Goal: Task Accomplishment & Management: Use online tool/utility

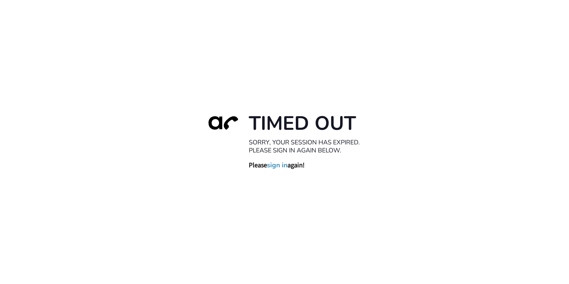
click at [271, 163] on link "sign in" at bounding box center [277, 165] width 21 height 8
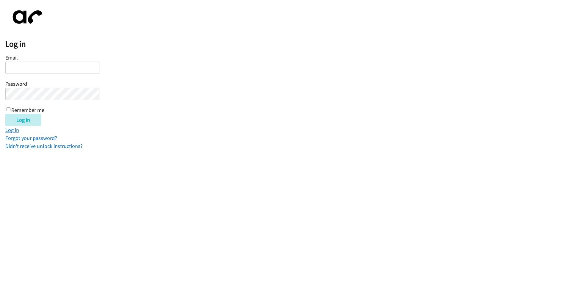
click at [12, 127] on link "Log in" at bounding box center [12, 129] width 14 height 7
click at [14, 129] on link "Log in" at bounding box center [12, 129] width 14 height 7
click at [9, 109] on input "Remember me" at bounding box center [9, 109] width 4 height 4
checkbox input "true"
click at [16, 128] on link "Log in" at bounding box center [12, 129] width 14 height 7
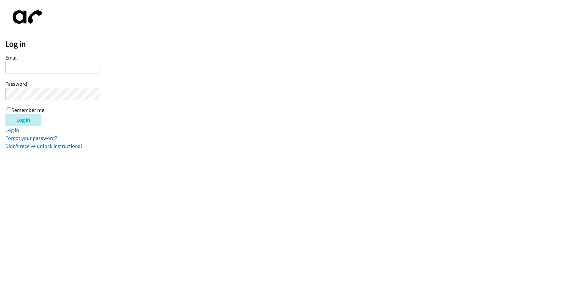
click at [16, 128] on link "Log in" at bounding box center [12, 129] width 14 height 7
click at [28, 124] on input "Log in" at bounding box center [23, 120] width 36 height 12
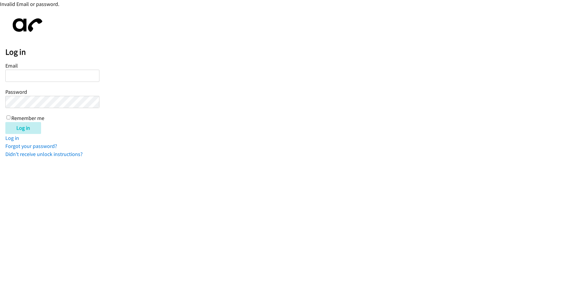
drag, startPoint x: 7, startPoint y: 112, endPoint x: 7, endPoint y: 115, distance: 3.4
click at [7, 113] on div "Email Password Remember me" at bounding box center [52, 91] width 94 height 61
click at [8, 116] on input "Remember me" at bounding box center [9, 117] width 4 height 4
checkbox input "true"
click at [41, 81] on input "Email" at bounding box center [52, 76] width 94 height 12
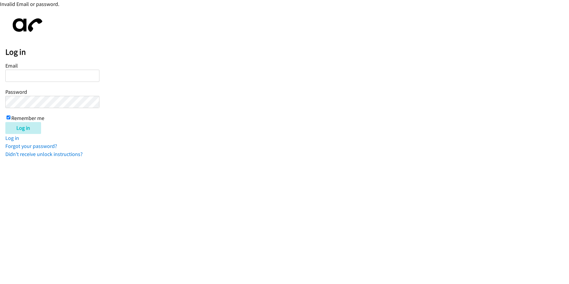
type input "[PERSON_NAME][EMAIL_ADDRESS][DOMAIN_NAME]"
click at [16, 111] on div "Email rosemary@furnishedfinder.com Password Remember me" at bounding box center [52, 91] width 94 height 61
click at [15, 108] on div "Email rosemary@furnishedfinder.com Password Remember me" at bounding box center [52, 91] width 94 height 61
click at [5, 122] on input "Log in" at bounding box center [23, 128] width 36 height 12
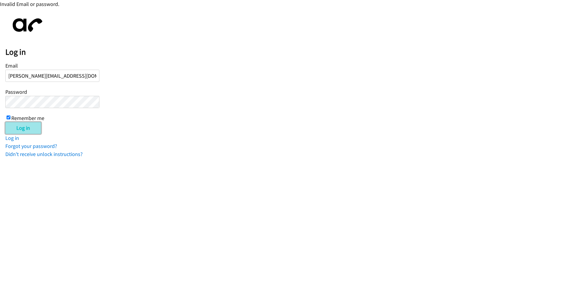
click at [19, 129] on input "Log in" at bounding box center [23, 128] width 36 height 12
drag, startPoint x: 0, startPoint y: 0, endPoint x: 20, endPoint y: 128, distance: 129.2
click at [20, 129] on input "Log in" at bounding box center [23, 128] width 36 height 12
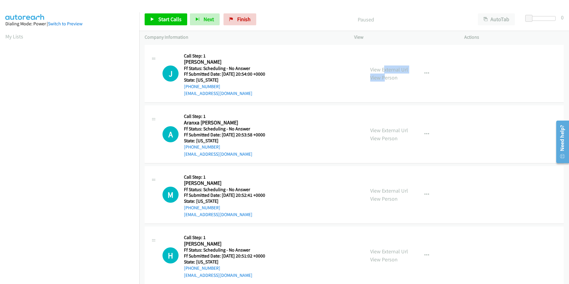
click at [382, 74] on div "View External Url View Person" at bounding box center [389, 73] width 38 height 16
drag, startPoint x: 382, startPoint y: 74, endPoint x: 382, endPoint y: 70, distance: 4.2
click at [382, 70] on link "View External Url" at bounding box center [389, 69] width 38 height 7
click at [162, 24] on link "Start Calls" at bounding box center [166, 19] width 43 height 12
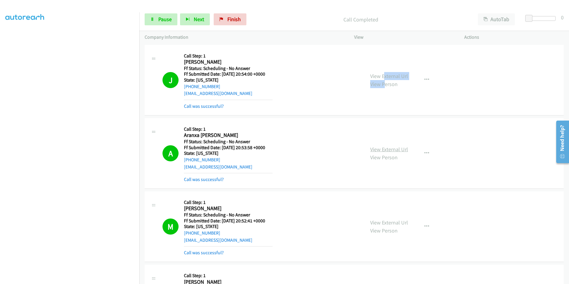
click at [378, 148] on link "View External Url" at bounding box center [389, 149] width 38 height 7
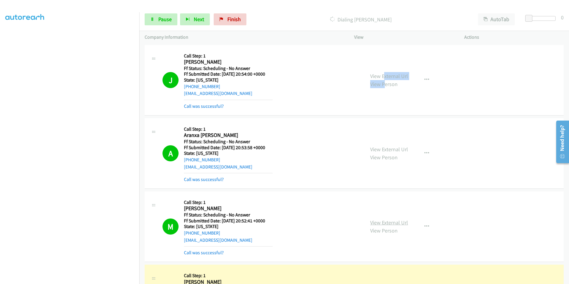
click at [390, 219] on link "View External Url" at bounding box center [389, 222] width 38 height 7
click at [392, 76] on link "View External Url" at bounding box center [389, 76] width 38 height 7
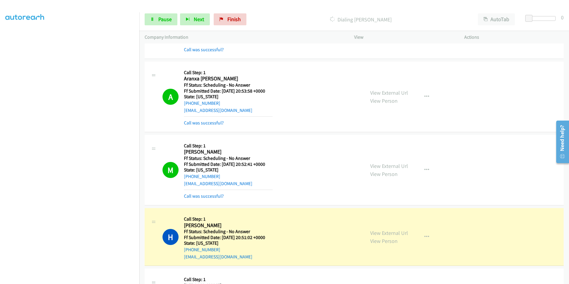
scroll to position [60, 0]
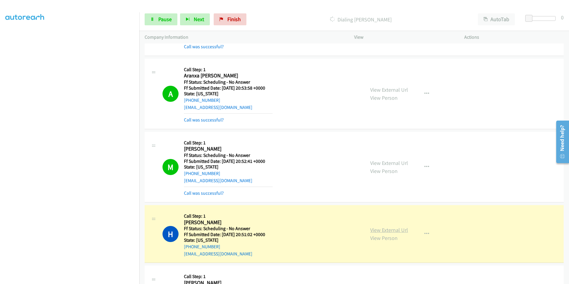
click at [386, 230] on link "View External Url" at bounding box center [389, 230] width 38 height 7
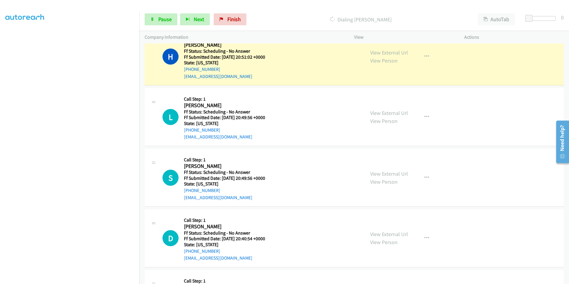
scroll to position [238, 0]
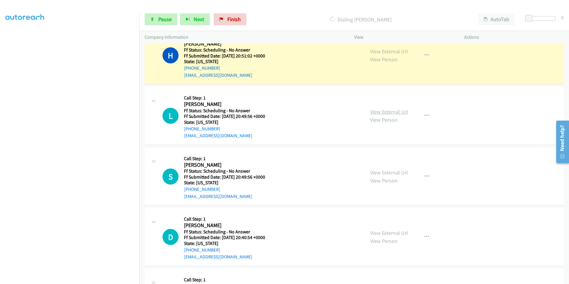
click at [393, 114] on link "View External Url" at bounding box center [389, 111] width 38 height 7
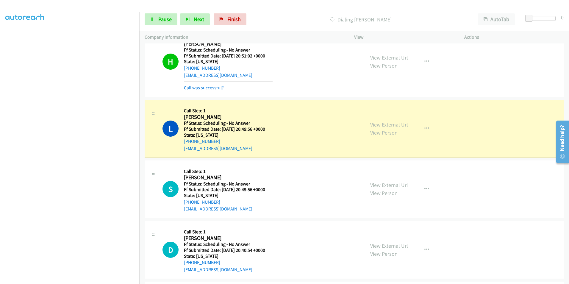
click at [390, 126] on link "View External Url" at bounding box center [389, 124] width 38 height 7
drag, startPoint x: 197, startPoint y: 113, endPoint x: 186, endPoint y: 69, distance: 44.6
click at [197, 111] on h5 "Call Step: 1" at bounding box center [228, 111] width 89 height 6
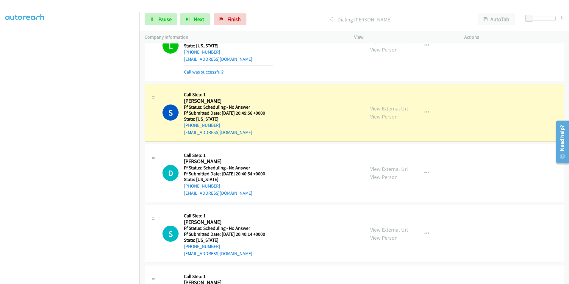
click at [388, 112] on link "View External Url" at bounding box center [389, 108] width 38 height 7
click at [402, 169] on link "View External Url" at bounding box center [389, 168] width 38 height 7
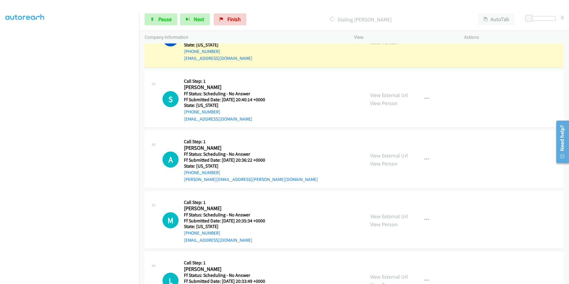
scroll to position [476, 0]
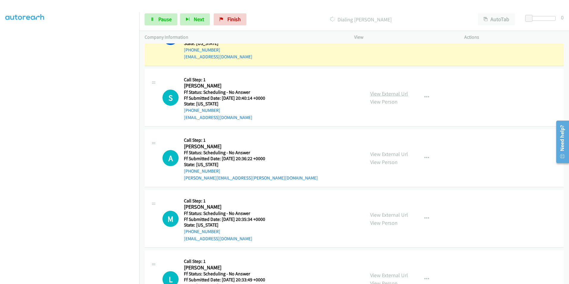
click at [395, 91] on link "View External Url" at bounding box center [389, 93] width 38 height 7
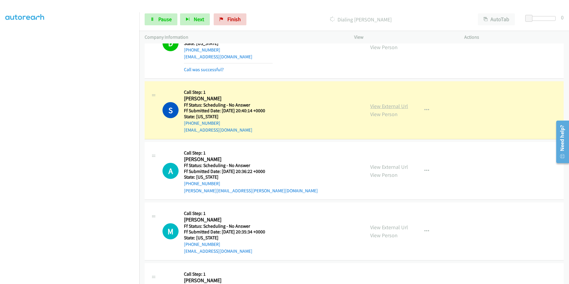
scroll to position [482, 0]
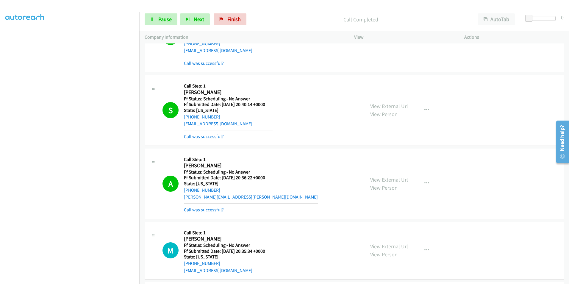
click at [387, 181] on link "View External Url" at bounding box center [389, 179] width 38 height 7
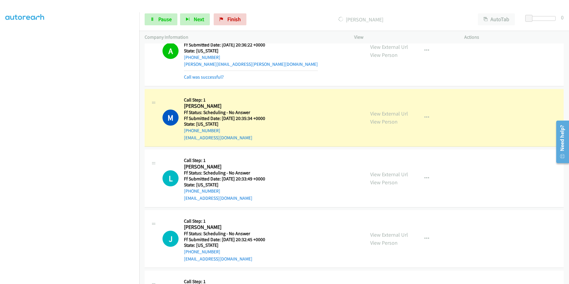
scroll to position [572, 0]
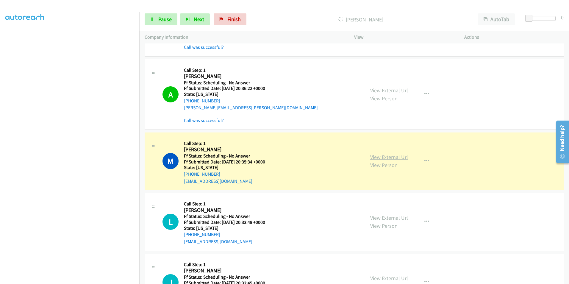
click at [398, 158] on link "View External Url" at bounding box center [389, 157] width 38 height 7
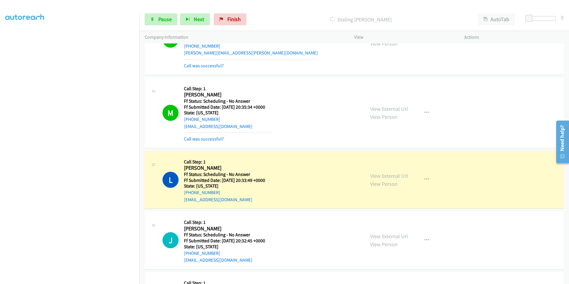
scroll to position [631, 0]
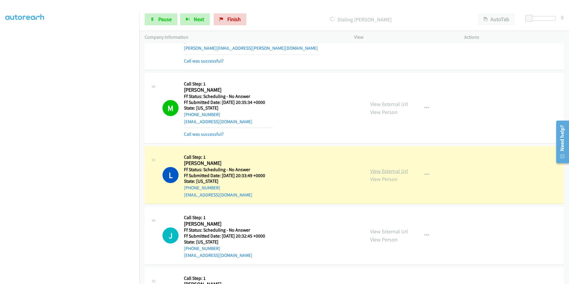
click at [387, 171] on link "View External Url" at bounding box center [389, 171] width 38 height 7
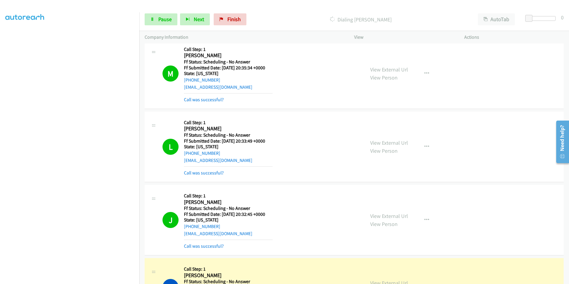
scroll to position [750, 0]
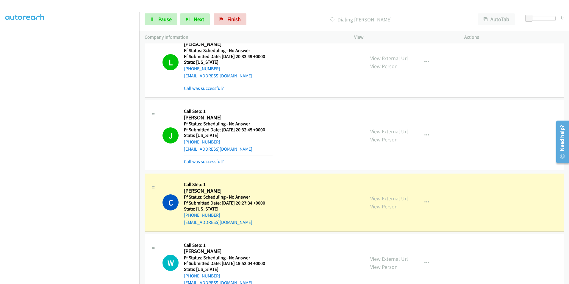
click at [399, 130] on link "View External Url" at bounding box center [389, 131] width 38 height 7
click at [376, 199] on link "View External Url" at bounding box center [389, 198] width 38 height 7
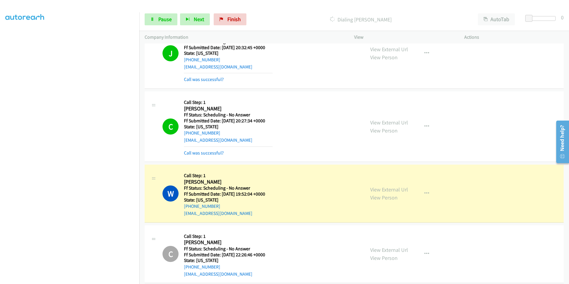
scroll to position [840, 0]
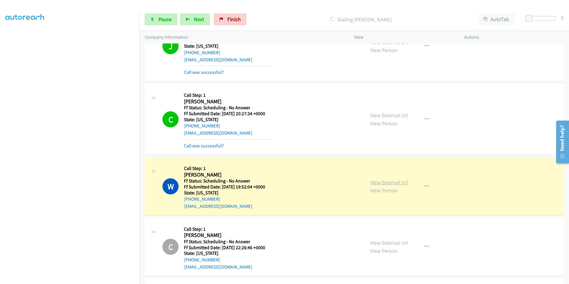
click at [393, 184] on link "View External Url" at bounding box center [389, 182] width 38 height 7
click at [384, 180] on link "View External Url" at bounding box center [389, 182] width 38 height 7
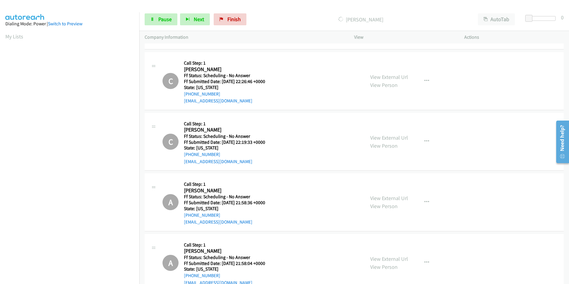
scroll to position [50, 0]
click at [158, 18] on span "Pause" at bounding box center [164, 19] width 13 height 7
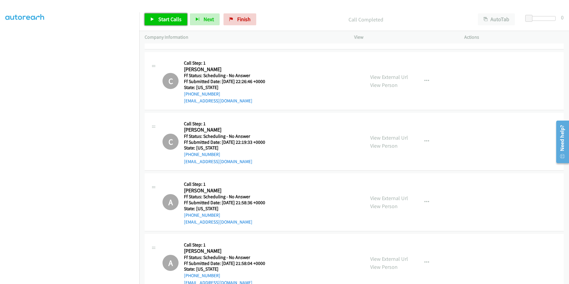
click at [164, 16] on span "Start Calls" at bounding box center [169, 19] width 23 height 7
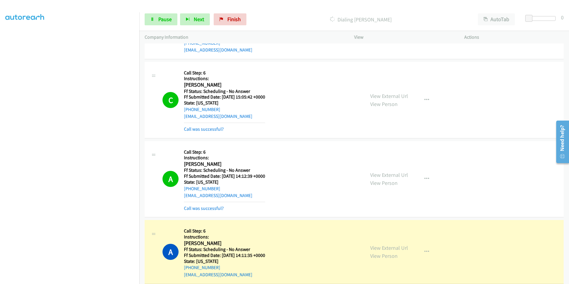
scroll to position [1637, 0]
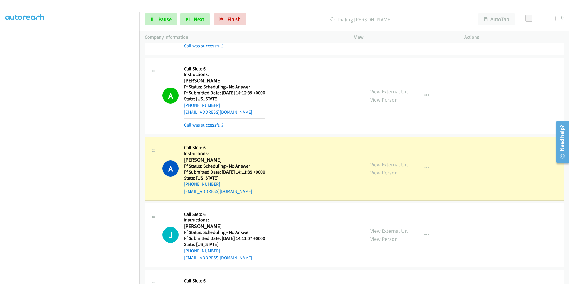
click at [384, 163] on link "View External Url" at bounding box center [389, 164] width 38 height 7
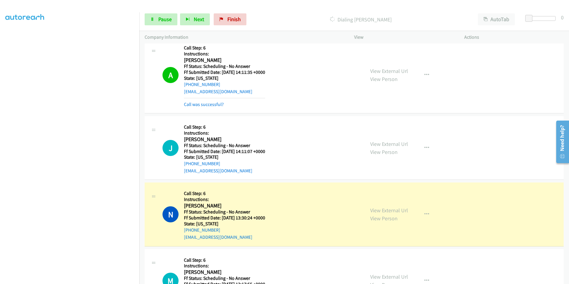
scroll to position [1726, 0]
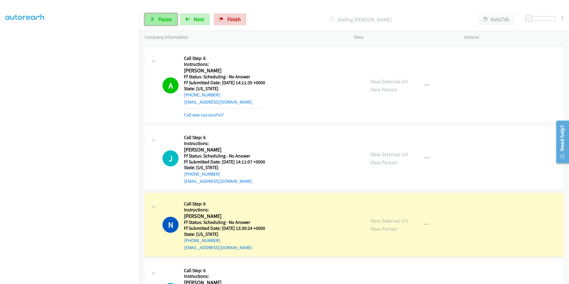
click at [158, 17] on link "Pause" at bounding box center [161, 19] width 33 height 12
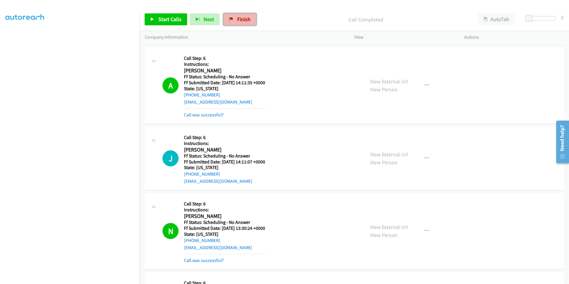
click at [237, 18] on span "Finish" at bounding box center [243, 19] width 13 height 7
